Goal: Information Seeking & Learning: Check status

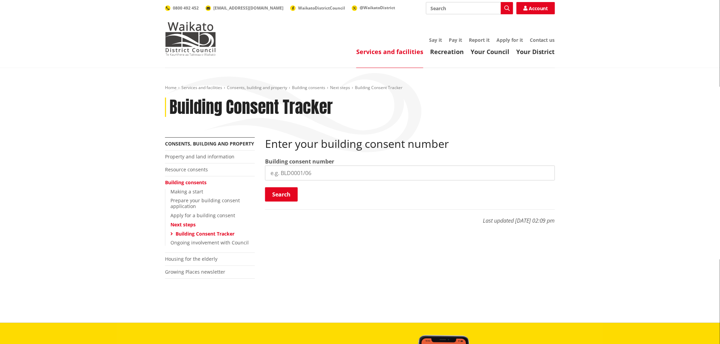
click at [283, 173] on input "search" at bounding box center [410, 173] width 290 height 15
paste input "BLD0206/26"
type input "BLD0206/26"
click at [284, 194] on button "Search" at bounding box center [281, 194] width 33 height 14
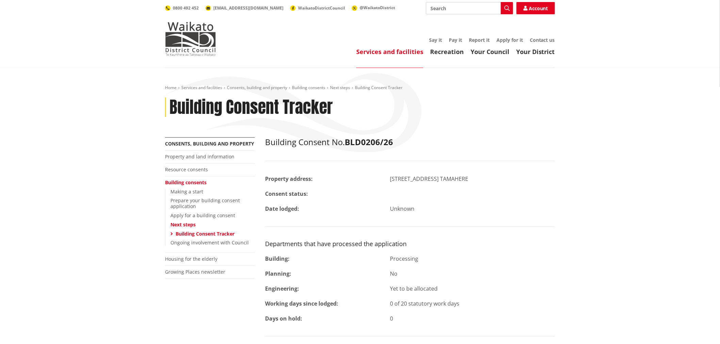
click at [454, 215] on div "Building Consent No. BLD0206/26 Property address: 92 Tamahere Drive TAMAHERE Co…" at bounding box center [410, 258] width 290 height 243
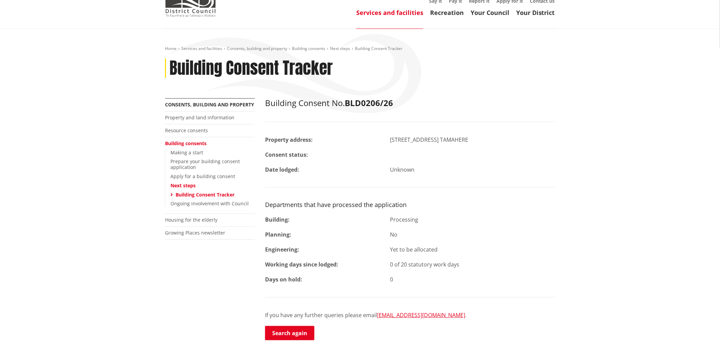
scroll to position [76, 0]
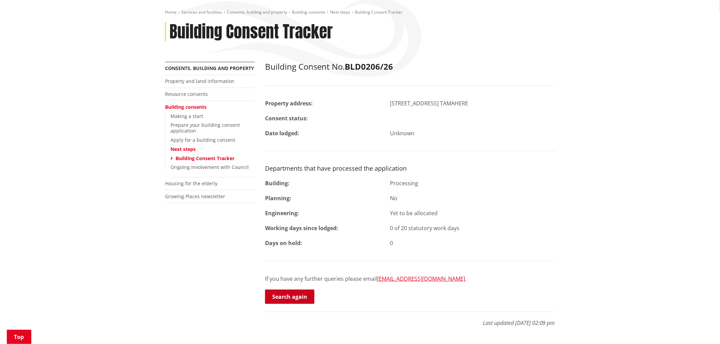
click at [294, 297] on link "Search again" at bounding box center [289, 297] width 49 height 14
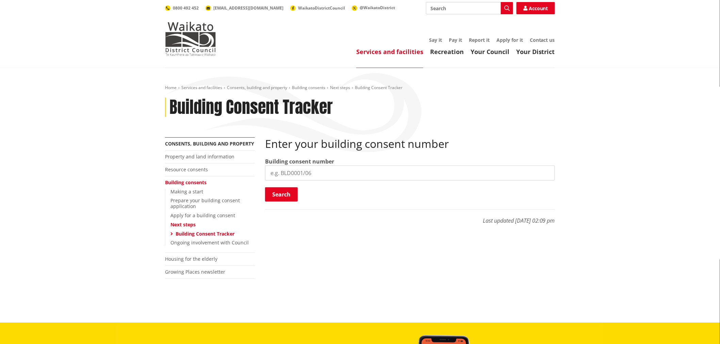
click at [346, 182] on div "Enter your building consent number Building consent number Search Searching..." at bounding box center [410, 169] width 290 height 65
drag, startPoint x: 335, startPoint y: 176, endPoint x: 319, endPoint y: 186, distance: 19.3
click at [333, 177] on input "search" at bounding box center [410, 173] width 290 height 15
paste input "BLD0172/26"
type input "BLD0172/26"
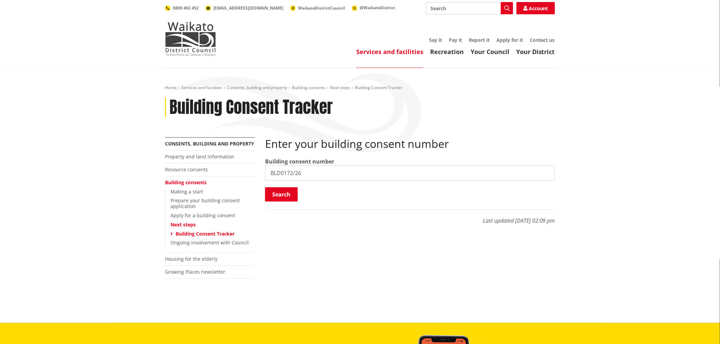
drag, startPoint x: 304, startPoint y: 194, endPoint x: 298, endPoint y: 196, distance: 7.1
click at [304, 195] on div "Search Searching..." at bounding box center [410, 194] width 290 height 15
click at [298, 196] on div "Search Searching..." at bounding box center [410, 194] width 290 height 15
click at [294, 198] on button "Search" at bounding box center [281, 194] width 33 height 14
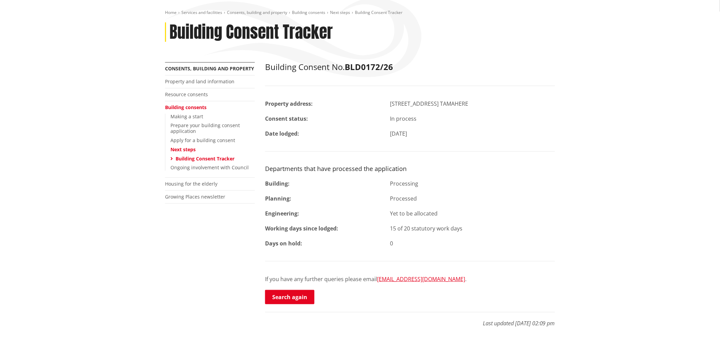
scroll to position [76, 0]
click at [304, 298] on link "Search again" at bounding box center [289, 297] width 49 height 14
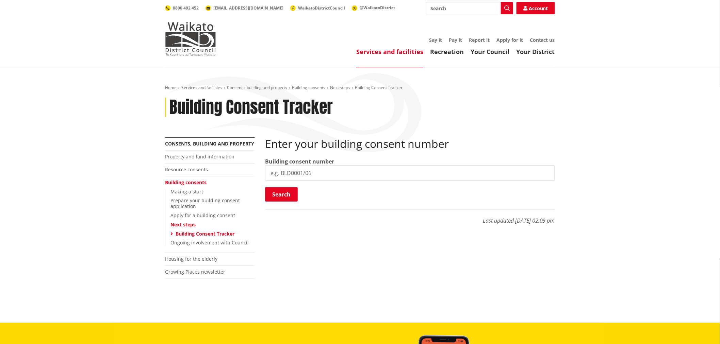
click at [298, 171] on input "search" at bounding box center [410, 173] width 290 height 15
paste input "BLD0260/26"
type input "BLD0260/26"
click at [292, 195] on button "Search" at bounding box center [281, 194] width 33 height 14
